Goal: Task Accomplishment & Management: Complete application form

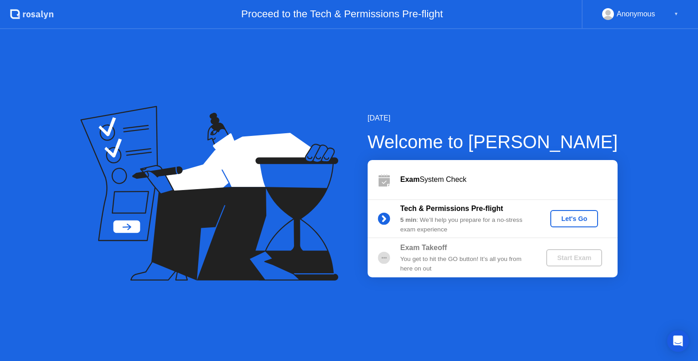
click at [571, 219] on div "Let's Go" at bounding box center [574, 218] width 40 height 7
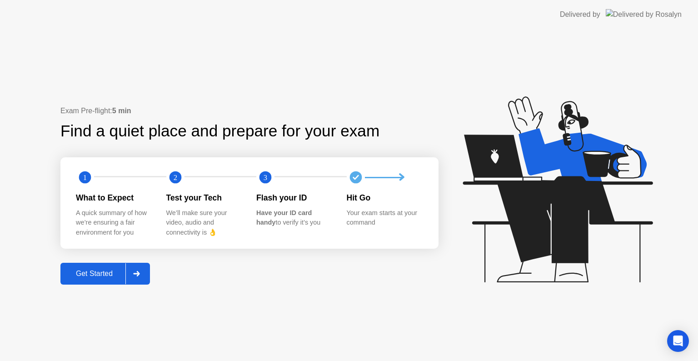
click at [93, 277] on div "Get Started" at bounding box center [94, 273] width 62 height 8
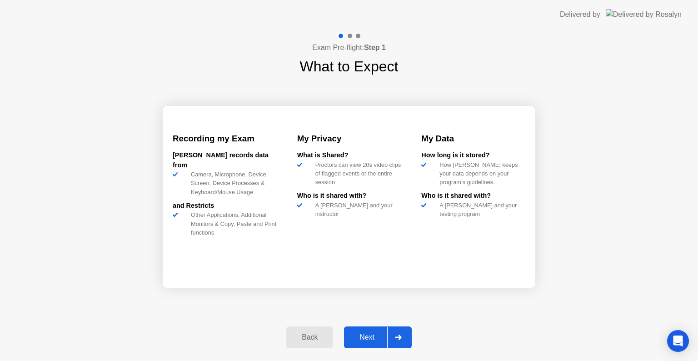
click at [397, 336] on icon at bounding box center [398, 336] width 7 height 5
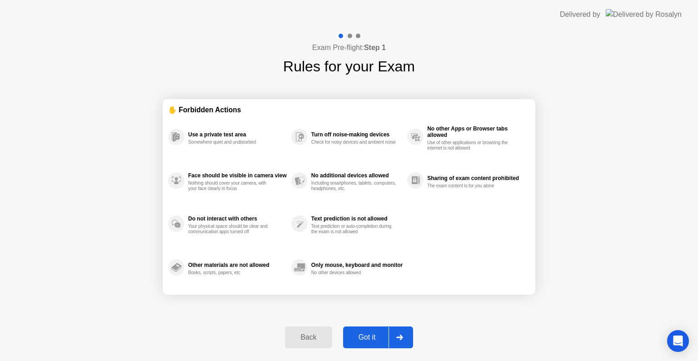
click at [397, 336] on icon at bounding box center [399, 336] width 7 height 5
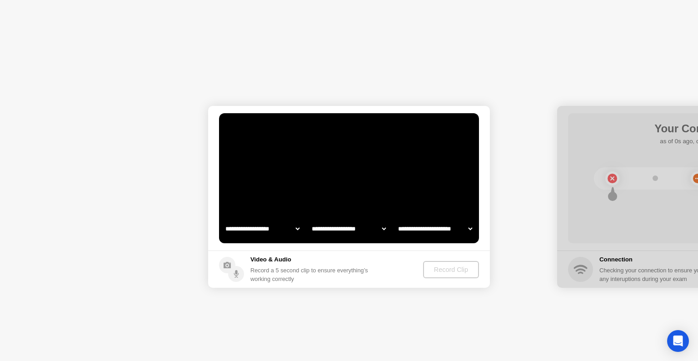
select select "**********"
select select "*******"
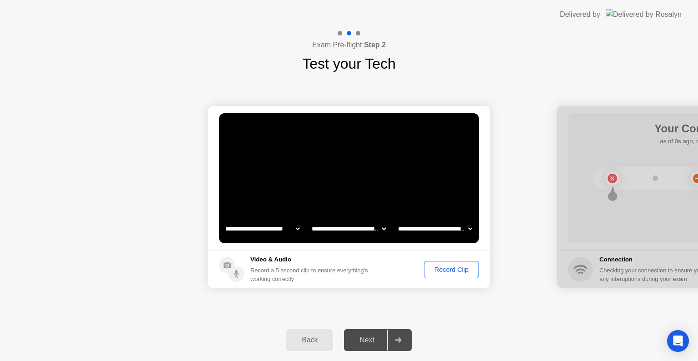
click at [459, 267] on div "Record Clip" at bounding box center [451, 269] width 49 height 7
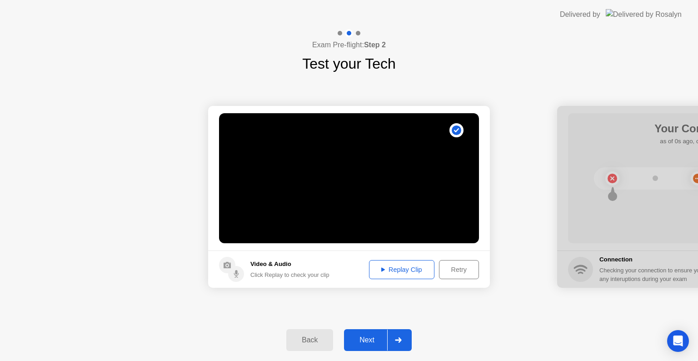
click at [408, 266] on div "Replay Clip" at bounding box center [401, 269] width 59 height 7
click at [413, 271] on div "Replay Clip" at bounding box center [401, 269] width 59 height 7
click at [373, 344] on div "Next" at bounding box center [367, 340] width 40 height 8
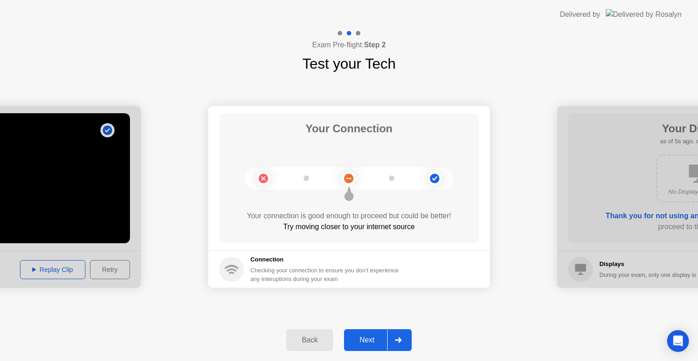
click at [367, 339] on div "Next" at bounding box center [367, 340] width 40 height 8
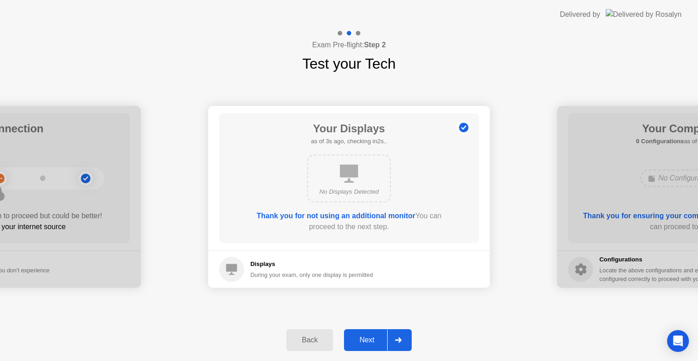
click at [367, 339] on div "Next" at bounding box center [367, 340] width 40 height 8
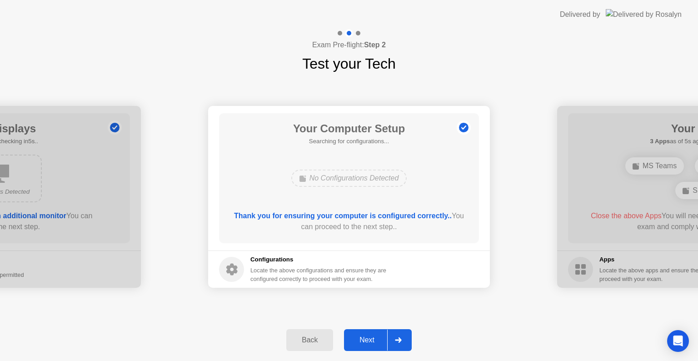
click at [367, 339] on div "Next" at bounding box center [367, 340] width 40 height 8
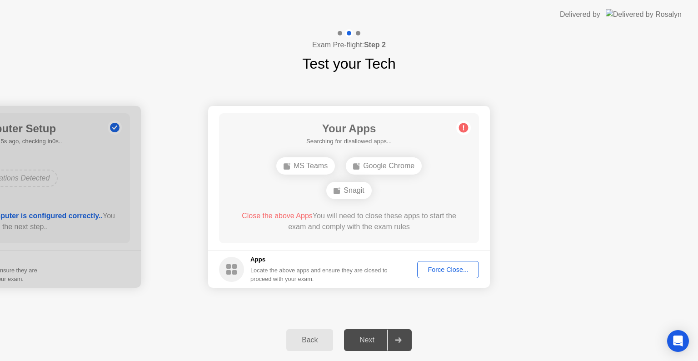
click at [438, 304] on div "**********" at bounding box center [349, 197] width 698 height 244
click at [276, 217] on span "Close the above Apps" at bounding box center [277, 216] width 71 height 8
click at [450, 270] on div "Force Close..." at bounding box center [447, 269] width 55 height 7
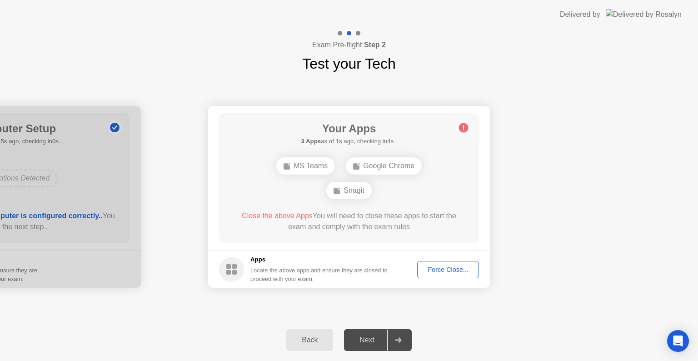
click at [371, 165] on div "Google Chrome" at bounding box center [384, 165] width 76 height 17
click at [463, 125] on icon at bounding box center [463, 127] width 15 height 15
click at [463, 125] on icon at bounding box center [463, 127] width 1 height 5
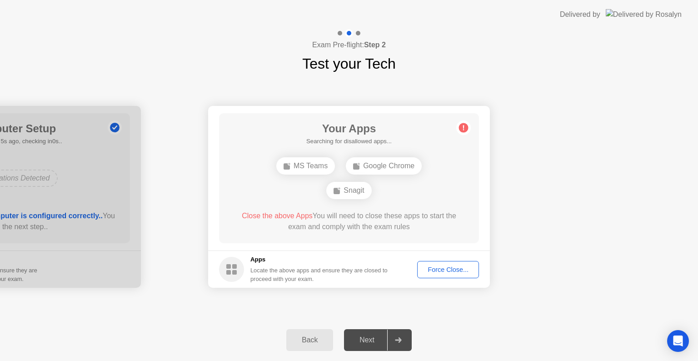
click at [463, 125] on icon at bounding box center [463, 127] width 1 height 5
click at [465, 164] on div "Your Apps Searching for disallowed apps... MS Teams Google Chrome Snagit Close …" at bounding box center [349, 178] width 260 height 130
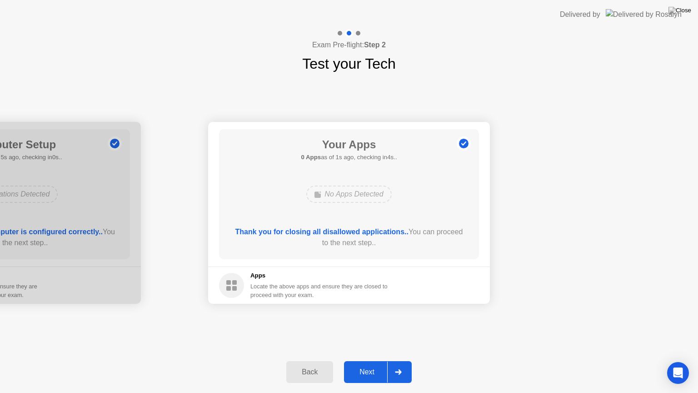
click at [371, 360] on button "Next" at bounding box center [378, 372] width 68 height 22
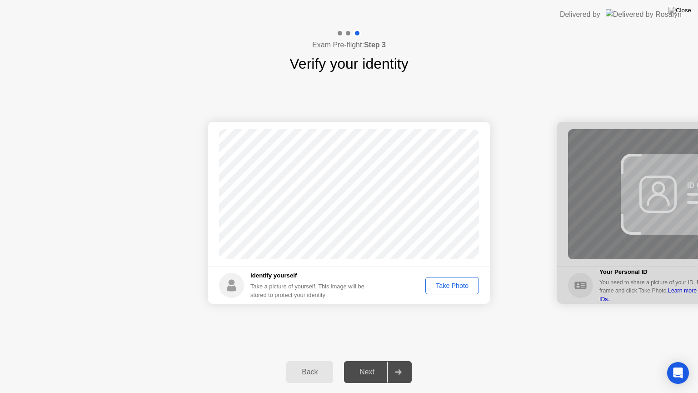
click at [453, 285] on div "Take Photo" at bounding box center [451, 285] width 47 height 7
click at [387, 360] on div "Next" at bounding box center [367, 372] width 40 height 8
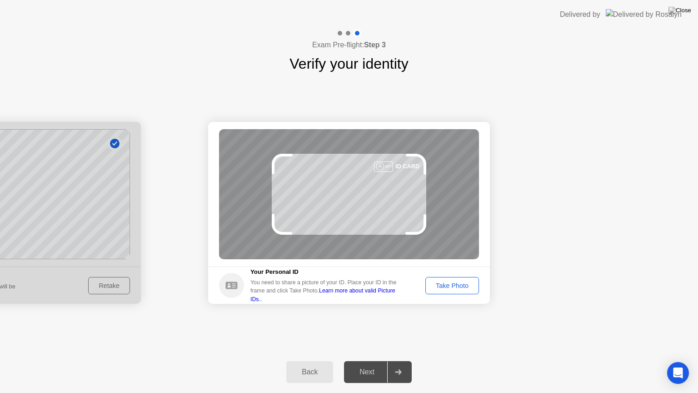
click at [438, 286] on div "Take Photo" at bounding box center [451, 285] width 47 height 7
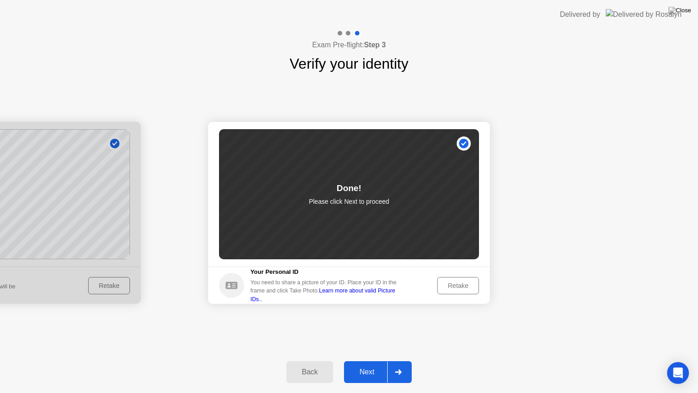
click at [366, 360] on div "Next" at bounding box center [367, 372] width 40 height 8
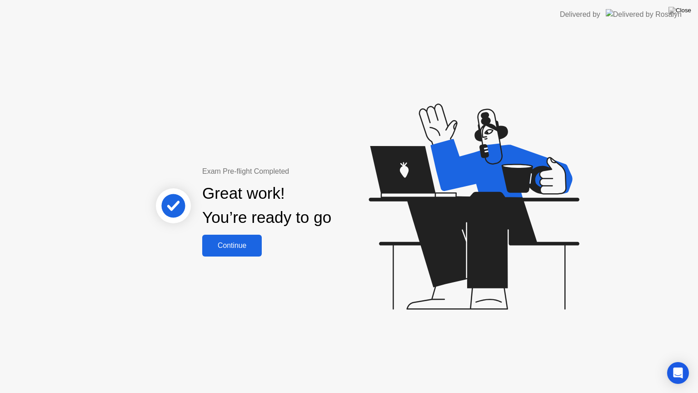
click at [246, 253] on button "Continue" at bounding box center [232, 245] width 60 height 22
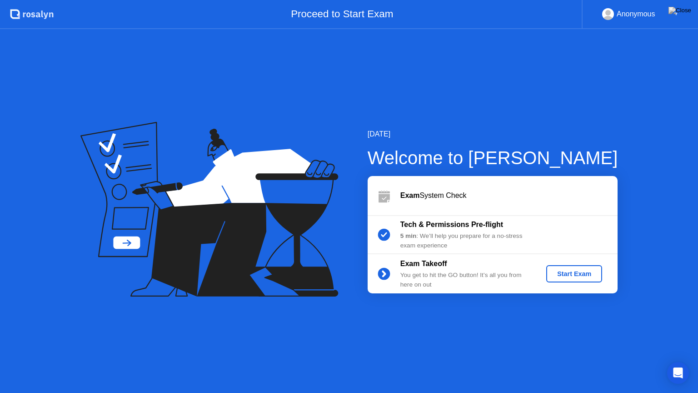
click at [581, 271] on div "Start Exam" at bounding box center [574, 273] width 49 height 7
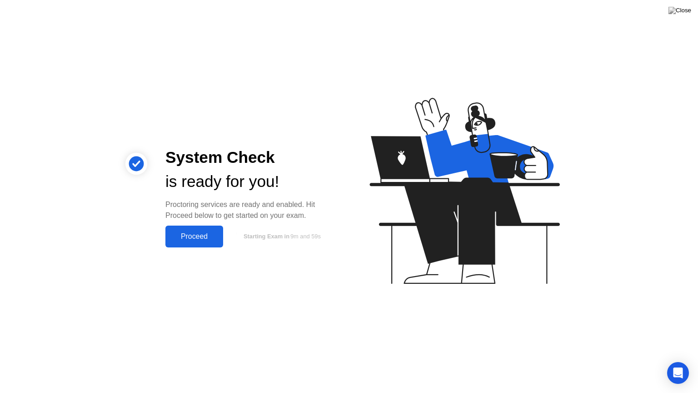
click at [198, 239] on div "Proceed" at bounding box center [194, 236] width 52 height 8
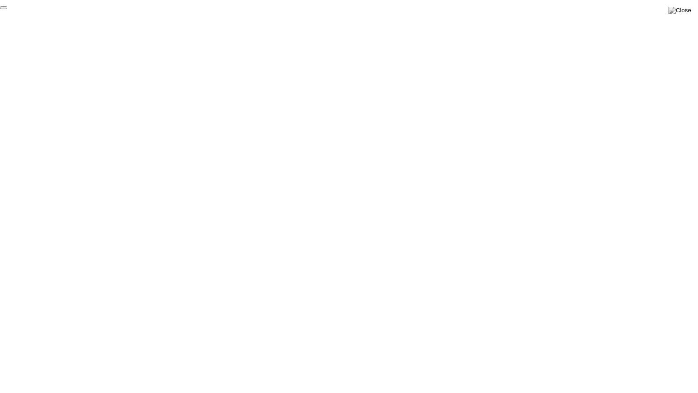
click div "End Proctoring Session"
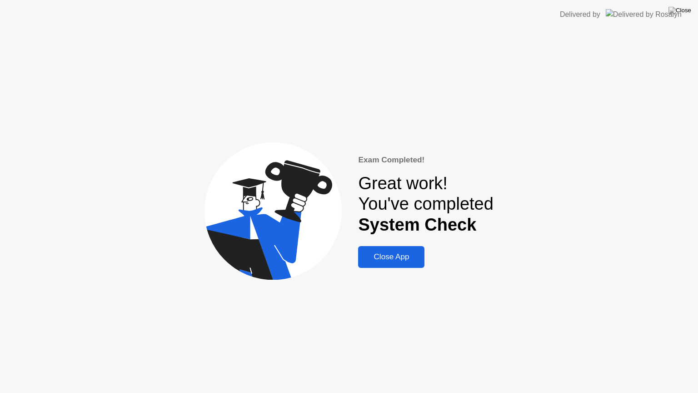
click at [394, 254] on div "Close App" at bounding box center [391, 256] width 61 height 9
